Goal: Information Seeking & Learning: Learn about a topic

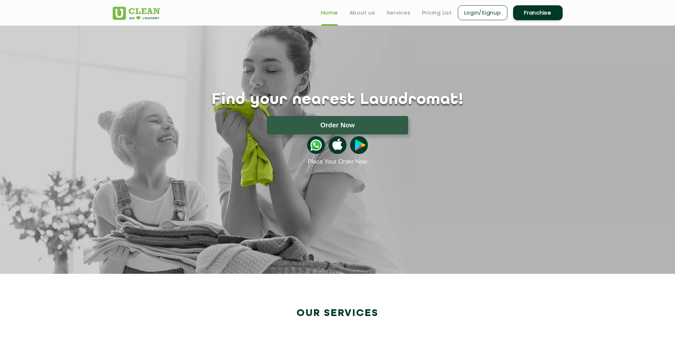
click at [543, 15] on link "Franchise" at bounding box center [538, 12] width 50 height 15
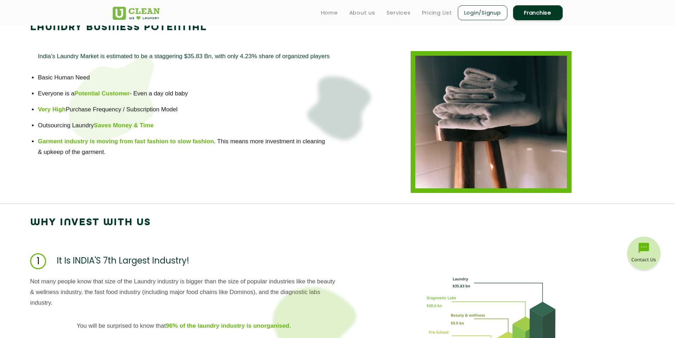
scroll to position [248, 0]
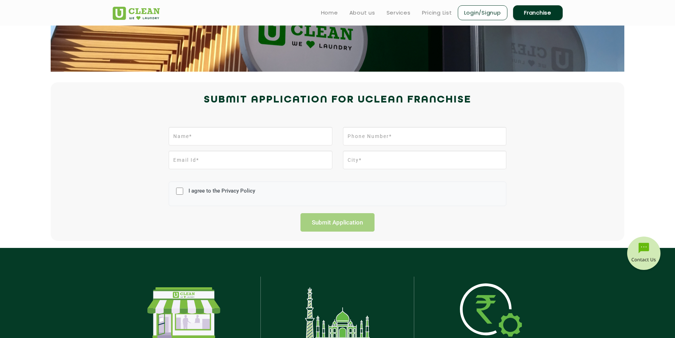
drag, startPoint x: 232, startPoint y: 102, endPoint x: 233, endPoint y: 74, distance: 28.4
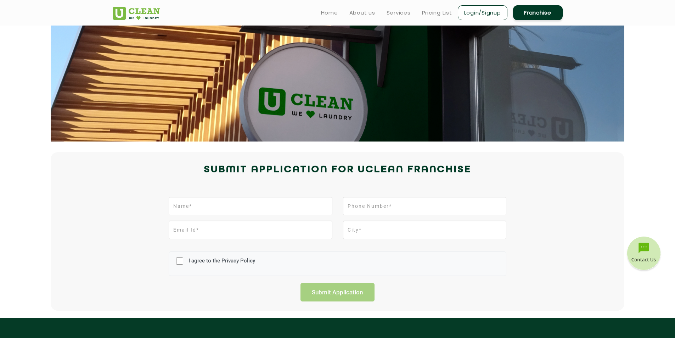
scroll to position [0, 0]
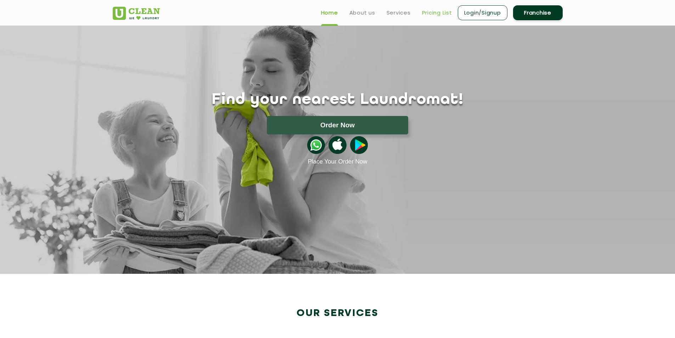
click at [428, 13] on link "Pricing List" at bounding box center [437, 13] width 30 height 9
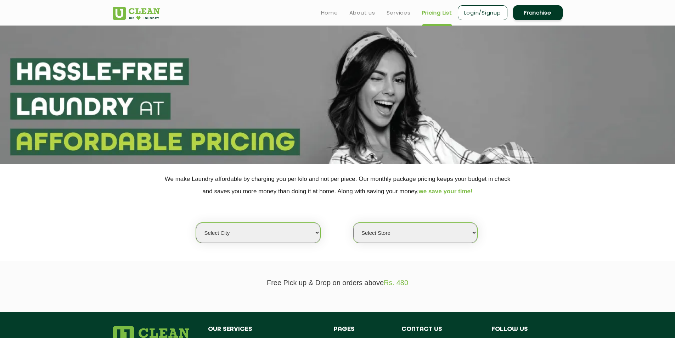
click at [262, 230] on select "Select city [GEOGRAPHIC_DATA] [GEOGRAPHIC_DATA] [GEOGRAPHIC_DATA] [GEOGRAPHIC_D…" at bounding box center [258, 233] width 124 height 20
select select "8"
click at [196, 223] on select "Select city [GEOGRAPHIC_DATA] [GEOGRAPHIC_DATA] [GEOGRAPHIC_DATA] [GEOGRAPHIC_D…" at bounding box center [258, 233] width 124 height 20
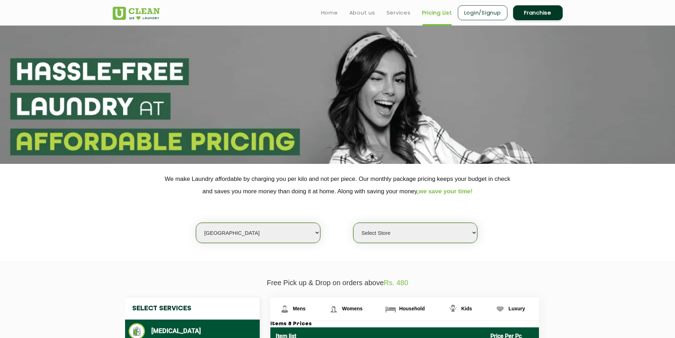
click at [374, 226] on select "Select Store UClean Jadavpur UClean Kamalgazi UClean Astra Towers UClean Bansdr…" at bounding box center [416, 233] width 124 height 20
select select "119"
click at [354, 223] on select "Select Store UClean Jadavpur UClean Kamalgazi UClean Astra Towers UClean Bansdr…" at bounding box center [416, 233] width 124 height 20
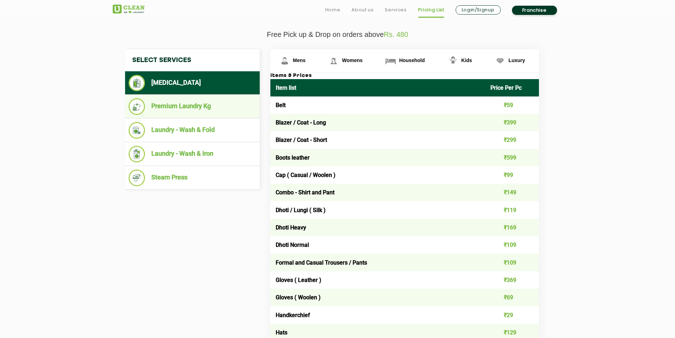
click at [205, 110] on li "Premium Laundry Kg" at bounding box center [193, 106] width 128 height 17
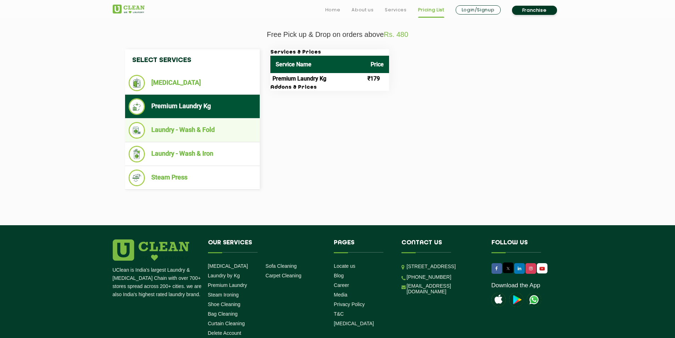
click at [205, 133] on li "Laundry - Wash & Fold" at bounding box center [193, 130] width 128 height 17
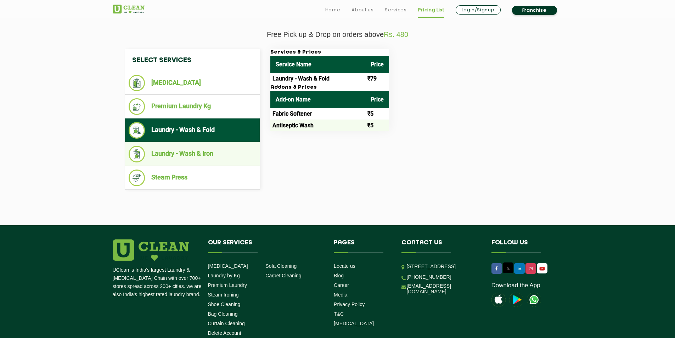
click at [200, 160] on li "Laundry - Wash & Iron" at bounding box center [193, 154] width 128 height 17
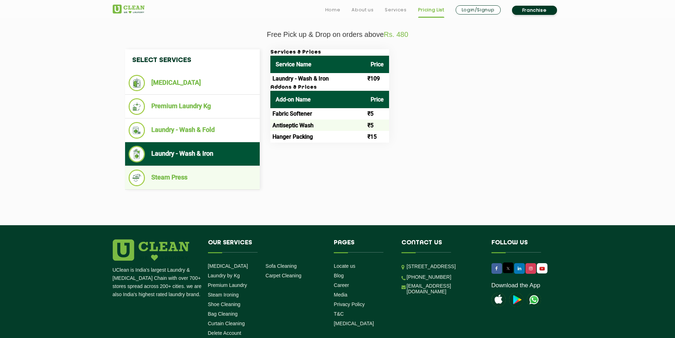
click at [208, 180] on li "Steam Press" at bounding box center [193, 177] width 128 height 17
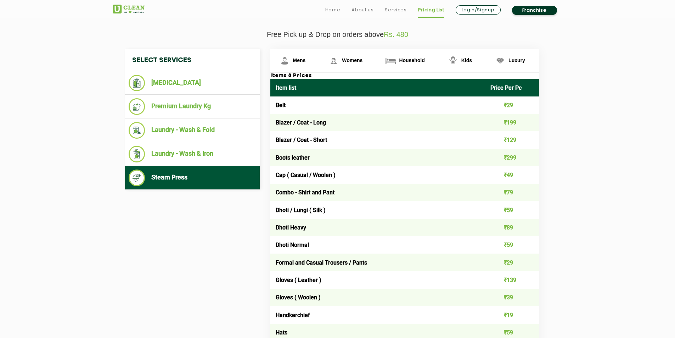
scroll to position [0, 0]
